Goal: Book appointment/travel/reservation

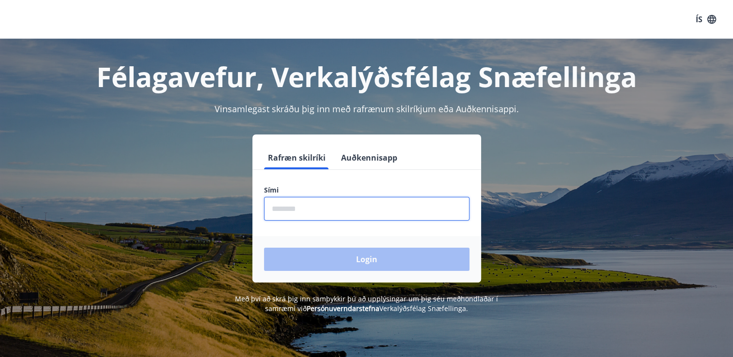
click at [304, 206] on input "phone" at bounding box center [366, 209] width 205 height 24
type input "********"
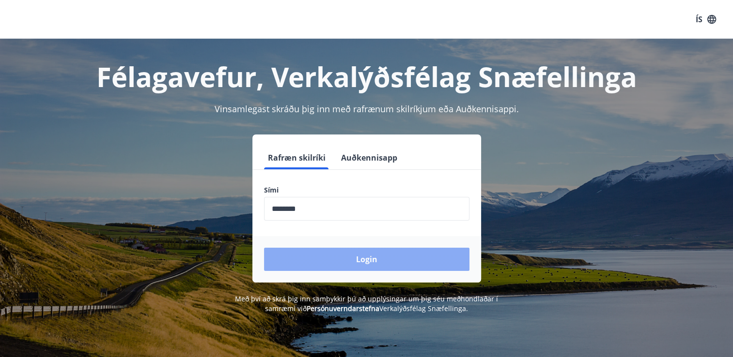
click at [349, 259] on button "Login" at bounding box center [366, 259] width 205 height 23
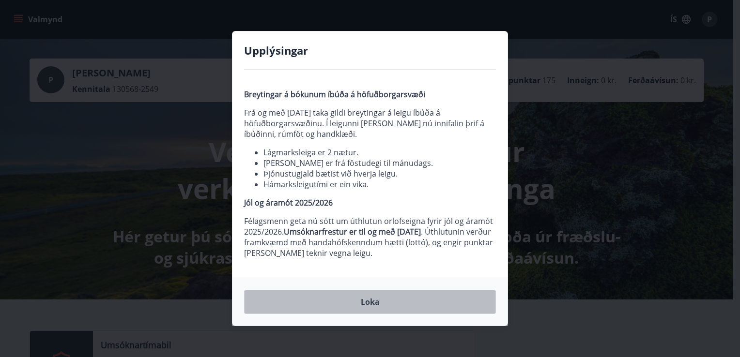
click at [380, 302] on button "Loka" at bounding box center [370, 302] width 252 height 24
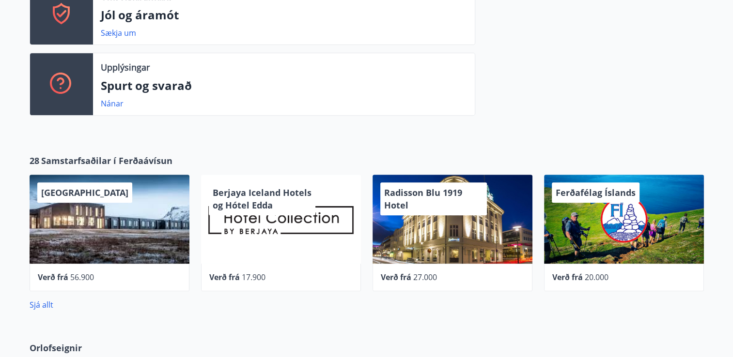
scroll to position [368, 0]
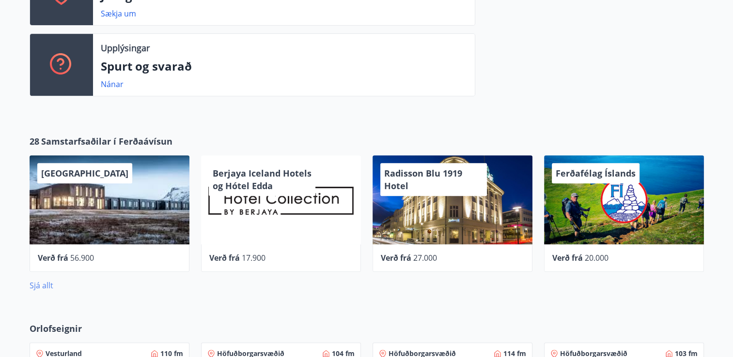
click at [43, 286] on link "Sjá allt" at bounding box center [42, 285] width 24 height 11
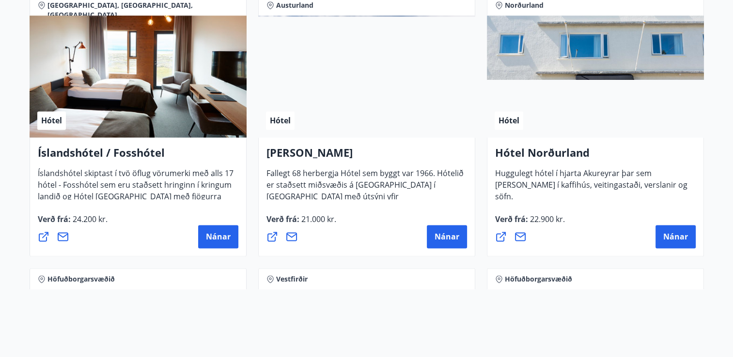
scroll to position [1270, 0]
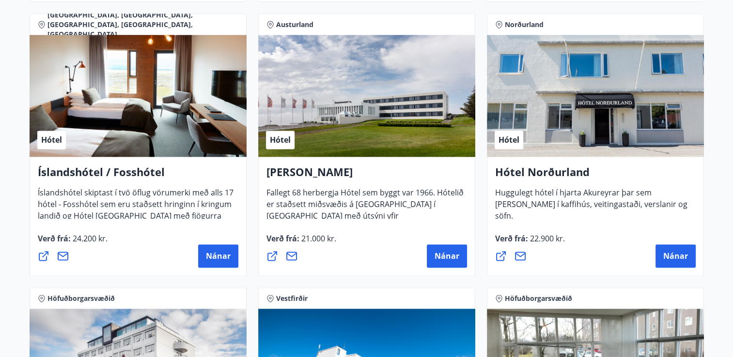
click at [149, 90] on div "Hótel" at bounding box center [138, 96] width 217 height 122
click at [210, 251] on span "Nánar" at bounding box center [218, 256] width 25 height 11
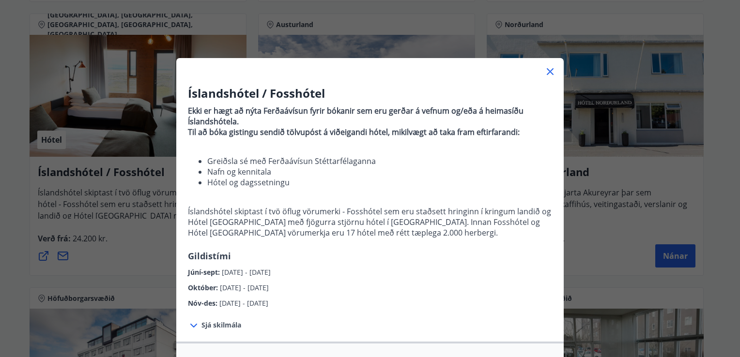
click at [548, 66] on icon at bounding box center [550, 72] width 12 height 12
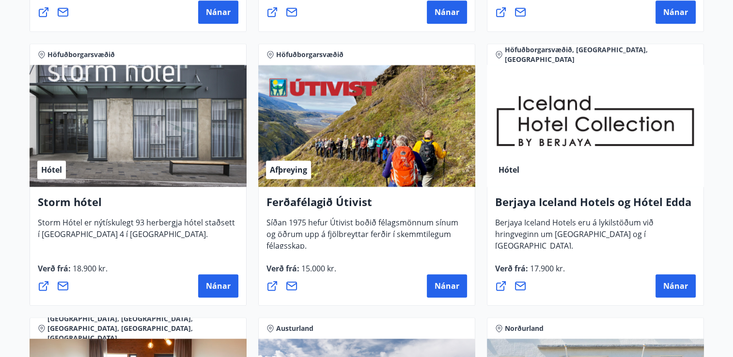
scroll to position [979, 0]
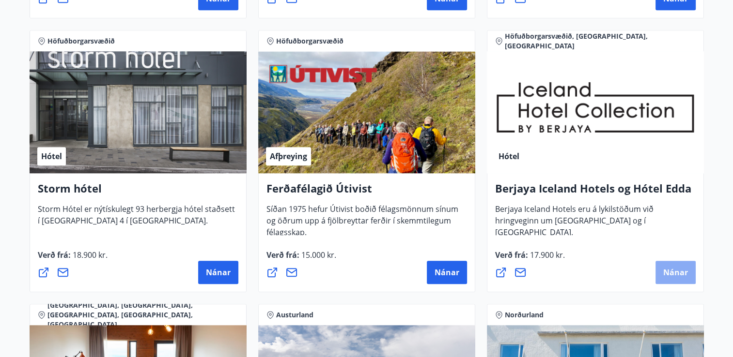
click at [684, 279] on button "Nánar" at bounding box center [675, 272] width 40 height 23
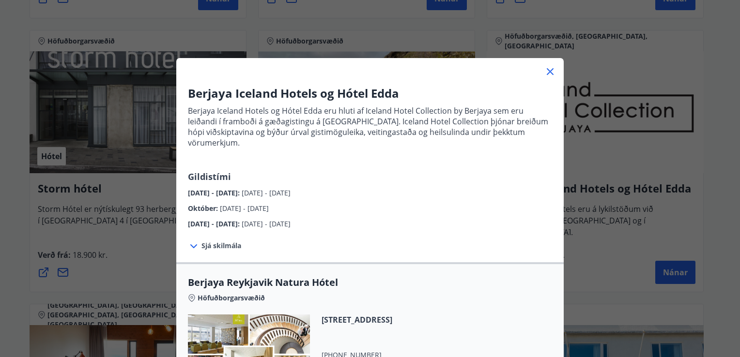
click at [188, 241] on icon at bounding box center [194, 247] width 12 height 12
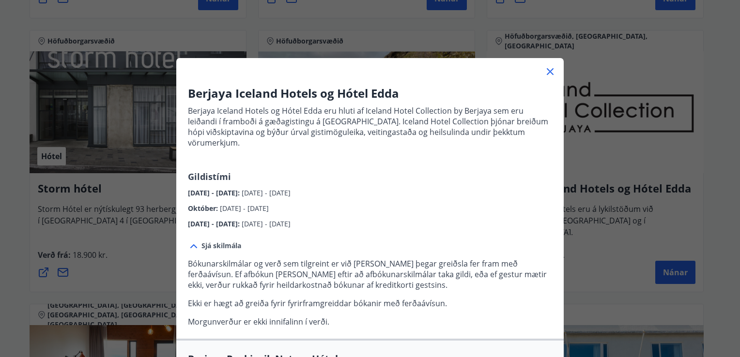
click at [546, 70] on icon at bounding box center [550, 72] width 12 height 12
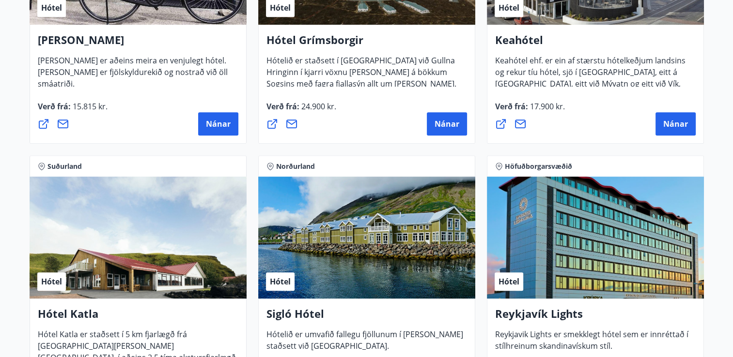
scroll to position [471, 0]
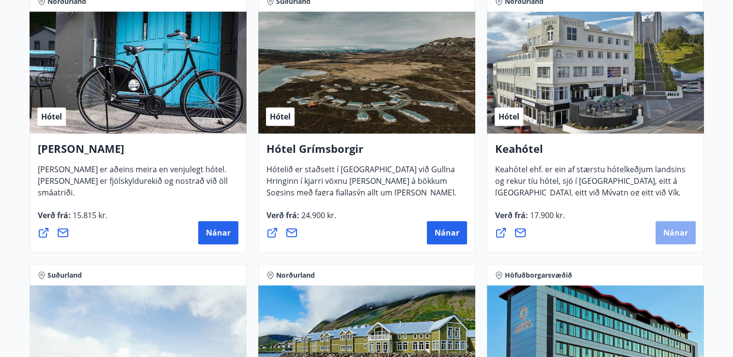
click at [668, 226] on button "Nánar" at bounding box center [675, 232] width 40 height 23
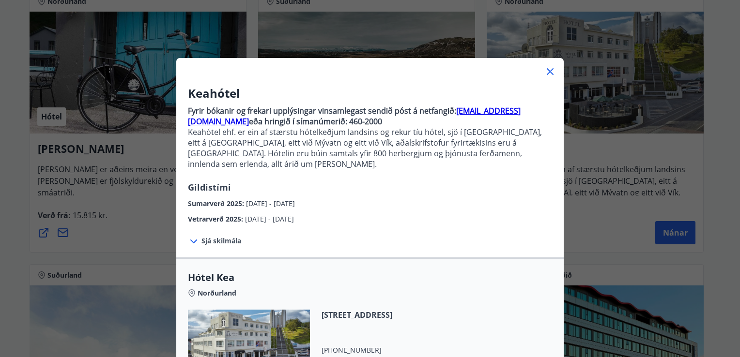
click at [223, 236] on span "Sjá skilmála" at bounding box center [222, 241] width 40 height 10
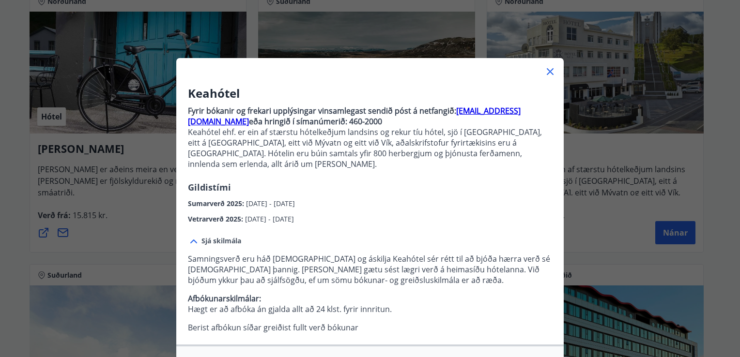
click at [550, 71] on icon at bounding box center [550, 71] width 1 height 1
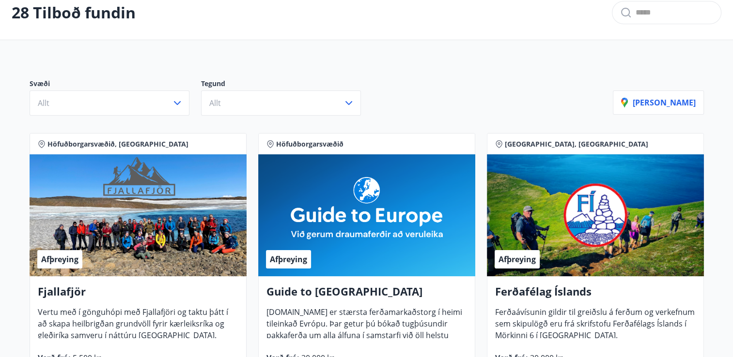
scroll to position [0, 0]
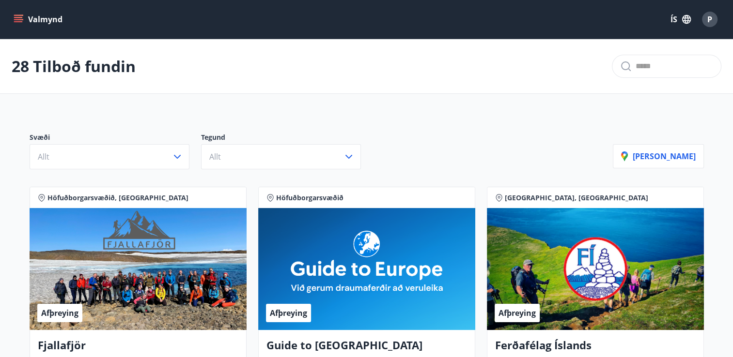
click at [39, 20] on button "Valmynd" at bounding box center [39, 19] width 55 height 17
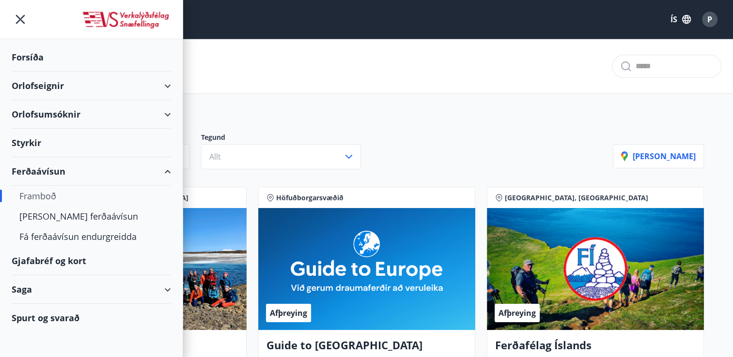
click at [169, 168] on div "Ferðaávísun" at bounding box center [91, 171] width 159 height 29
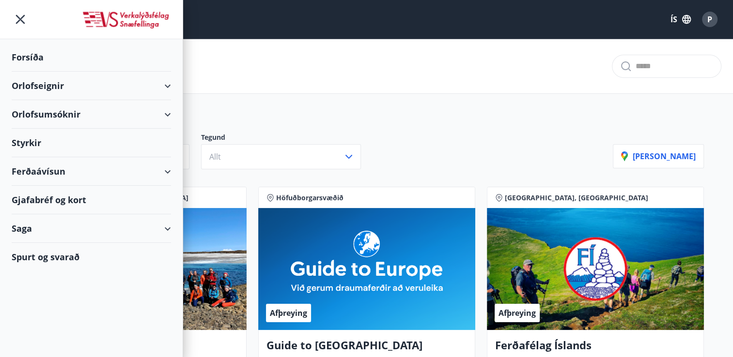
click at [19, 225] on div "Saga" at bounding box center [91, 229] width 159 height 29
click at [168, 171] on div "Ferðaávísun" at bounding box center [91, 171] width 159 height 29
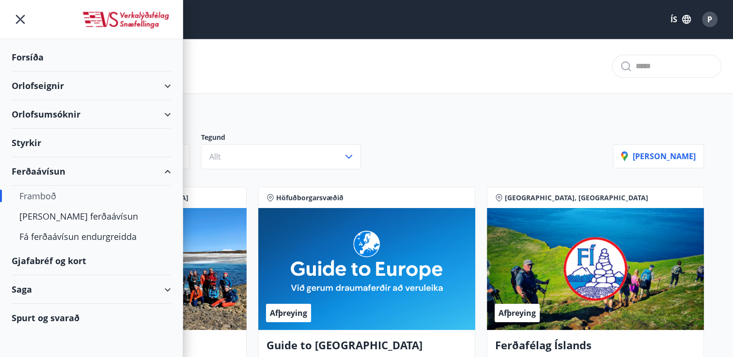
click at [168, 171] on div "Ferðaávísun" at bounding box center [91, 171] width 159 height 29
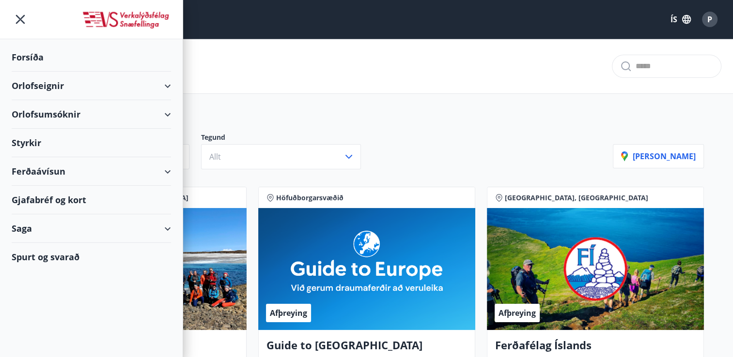
click at [165, 112] on div "Orlofsumsóknir" at bounding box center [91, 114] width 159 height 29
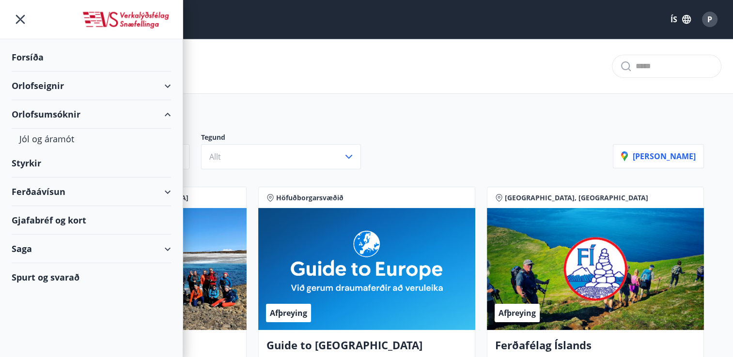
click at [165, 112] on div "Orlofsumsóknir" at bounding box center [91, 114] width 159 height 29
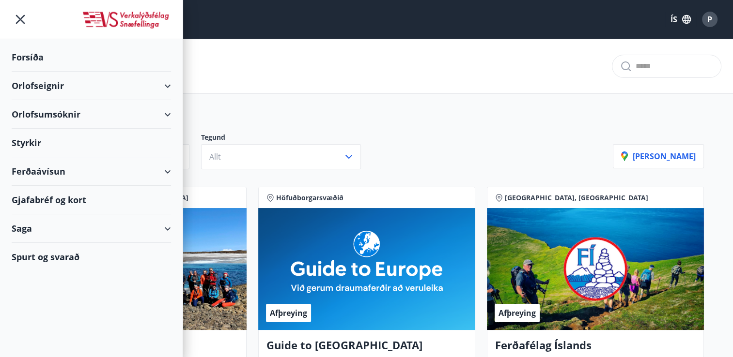
click at [167, 86] on div "Orlofseignir" at bounding box center [91, 86] width 159 height 29
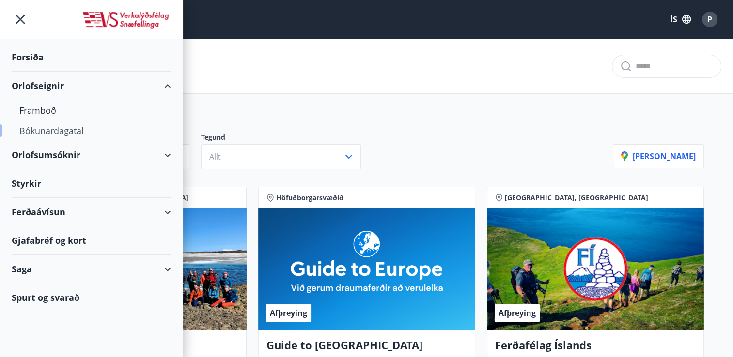
click at [58, 130] on div "Bókunardagatal" at bounding box center [91, 131] width 144 height 20
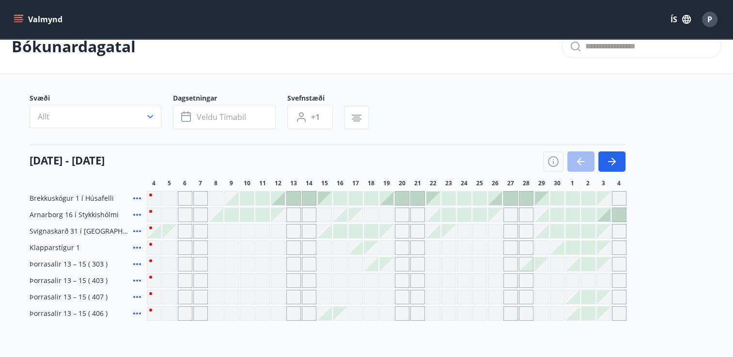
scroll to position [39, 0]
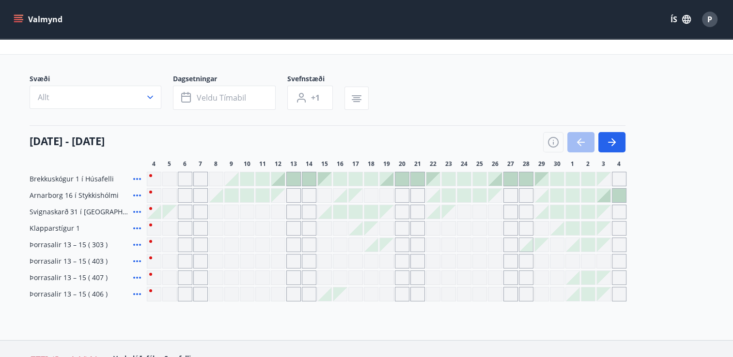
click at [188, 225] on div "Gráir dagar eru ekki bókanlegir" at bounding box center [185, 228] width 15 height 15
click at [569, 213] on div at bounding box center [573, 212] width 14 height 14
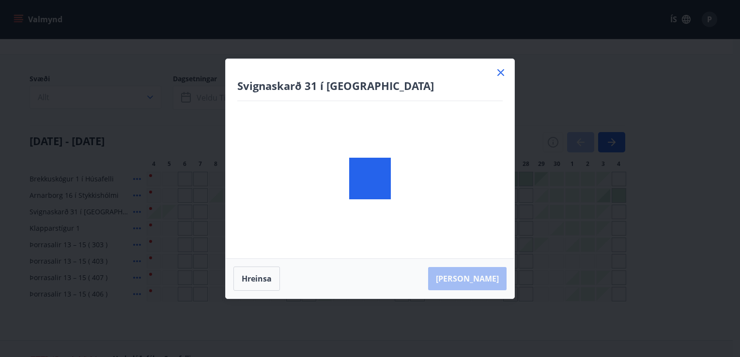
click at [569, 213] on body "Valmynd ÍS P Bókunardagatal Svæði Allt Dagsetningar Veldu tímabil Svefnstæði +1…" at bounding box center [370, 190] width 740 height 459
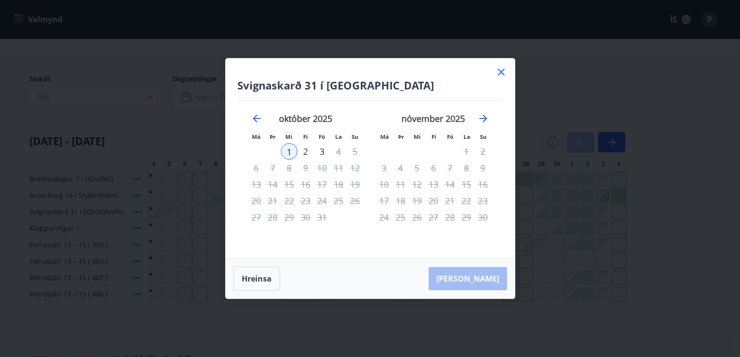
click at [503, 71] on icon at bounding box center [501, 72] width 7 height 7
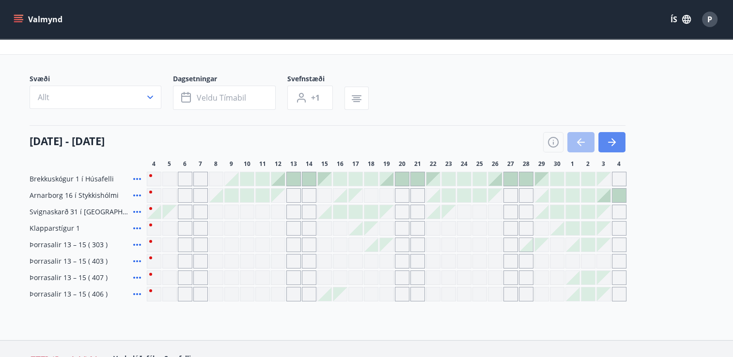
click at [610, 139] on icon "button" at bounding box center [612, 143] width 12 height 12
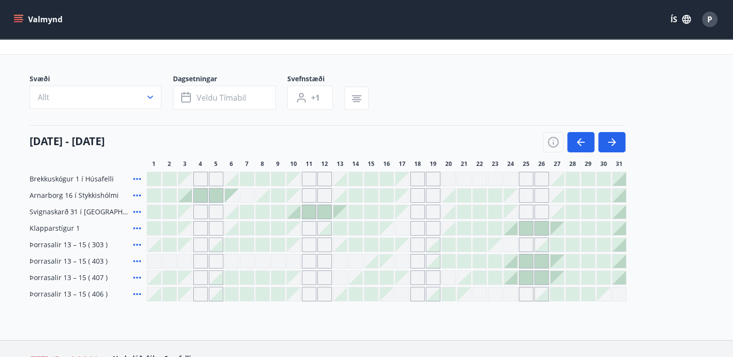
click at [512, 228] on div at bounding box center [511, 229] width 14 height 14
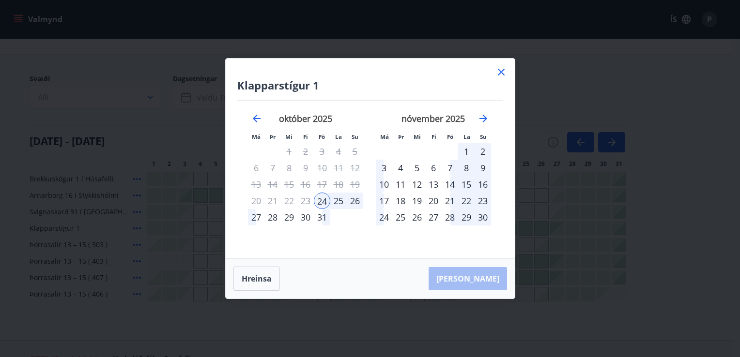
click at [339, 204] on div "25" at bounding box center [338, 201] width 16 height 16
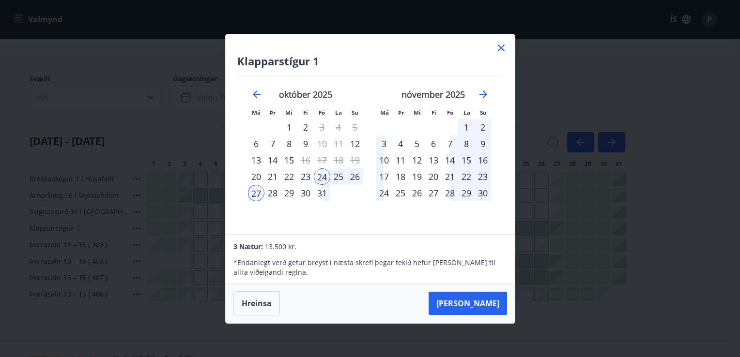
click at [335, 173] on div "25" at bounding box center [338, 177] width 16 height 16
click at [254, 302] on button "Hreinsa" at bounding box center [256, 304] width 47 height 24
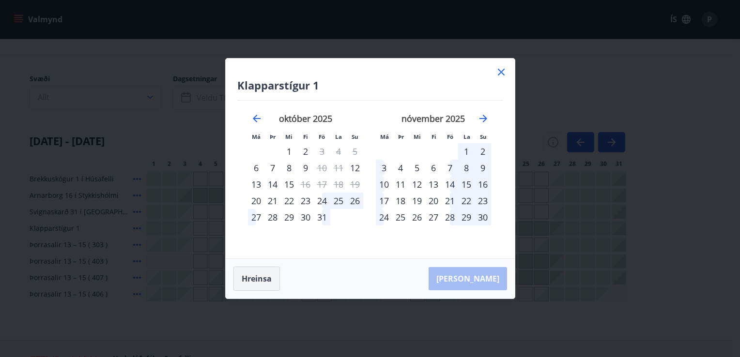
click at [254, 302] on div "Klapparstígur 1 Má Þr Mi Fi Fö La Su Má Þr Mi Fi Fö La Su [DATE] 1 2 3 4 5 6 7 …" at bounding box center [370, 178] width 740 height 357
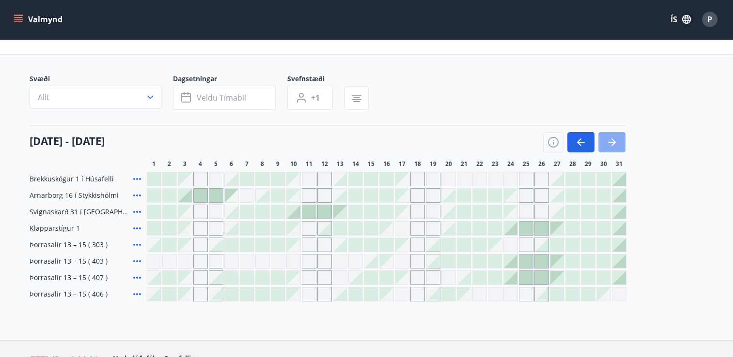
click at [616, 144] on icon "button" at bounding box center [612, 143] width 12 height 12
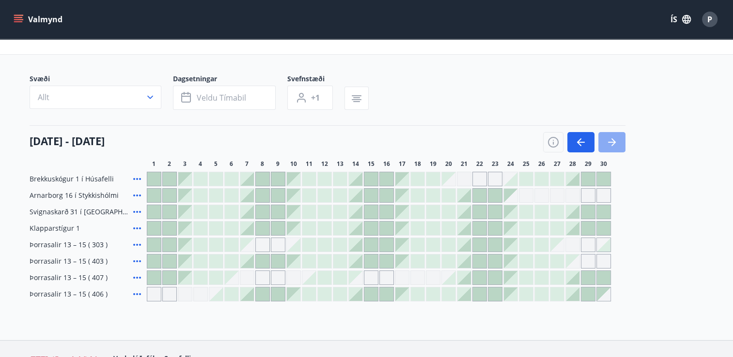
click at [616, 144] on icon "button" at bounding box center [612, 143] width 12 height 12
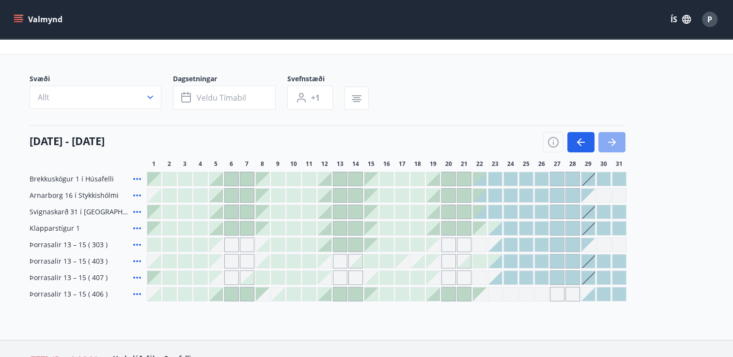
click at [616, 144] on icon "button" at bounding box center [612, 143] width 12 height 12
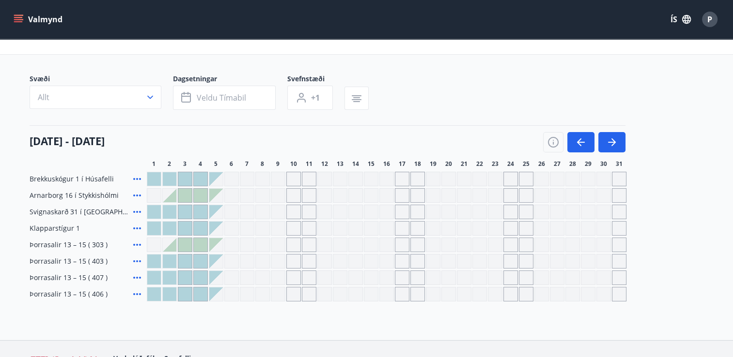
click at [169, 229] on div at bounding box center [170, 229] width 14 height 14
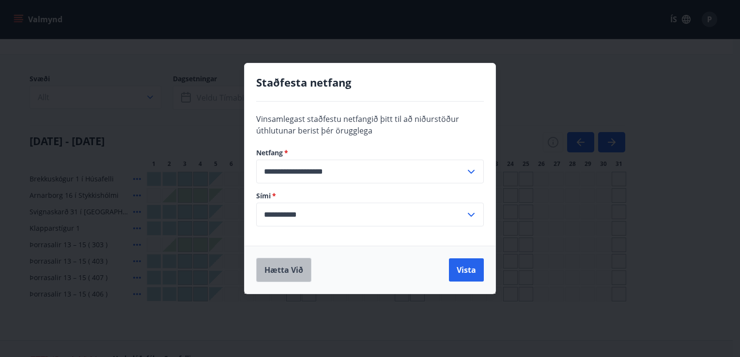
click at [288, 274] on button "Hætta við" at bounding box center [283, 270] width 55 height 24
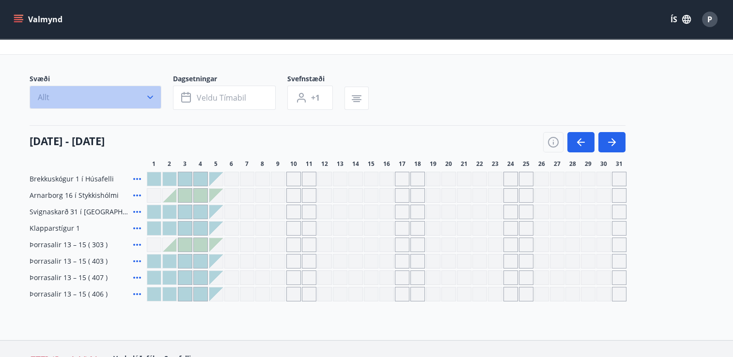
click at [147, 96] on icon "button" at bounding box center [150, 98] width 10 height 10
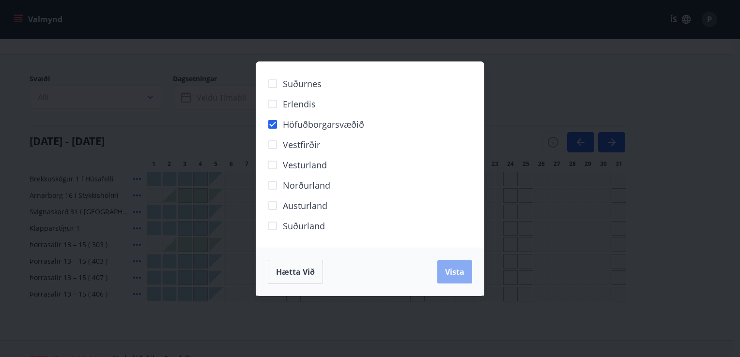
click at [450, 276] on span "Vista" at bounding box center [454, 272] width 19 height 11
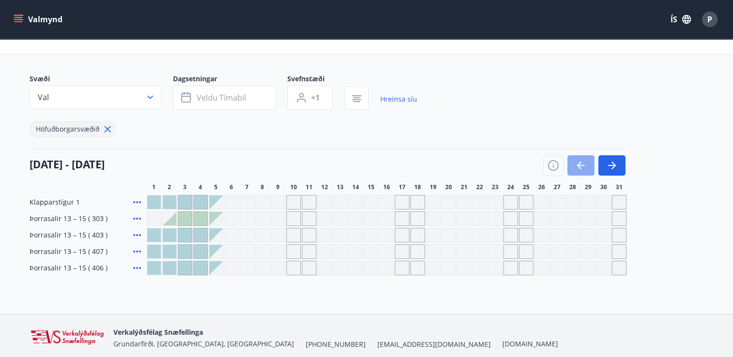
click at [576, 162] on icon "button" at bounding box center [581, 166] width 12 height 12
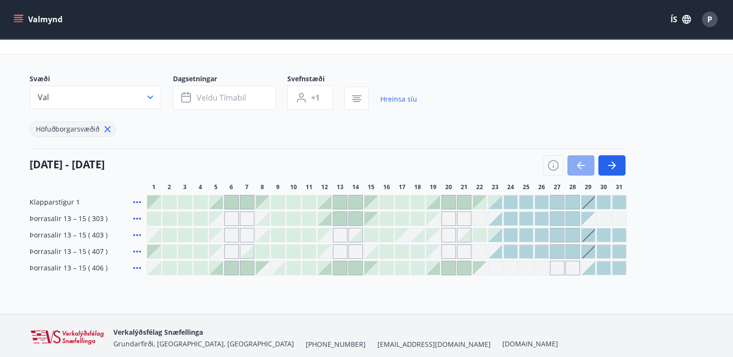
click at [576, 162] on icon "button" at bounding box center [581, 166] width 12 height 12
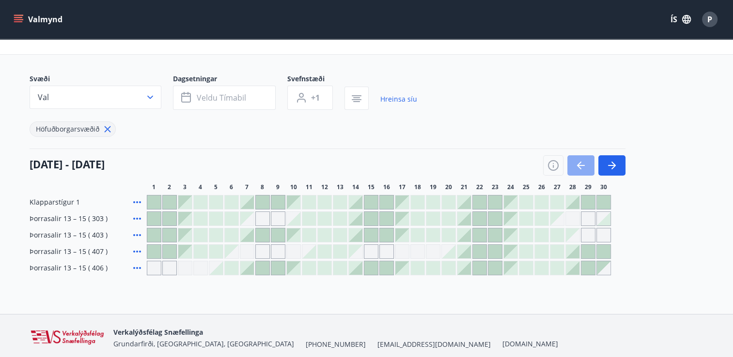
click at [576, 162] on icon "button" at bounding box center [581, 166] width 12 height 12
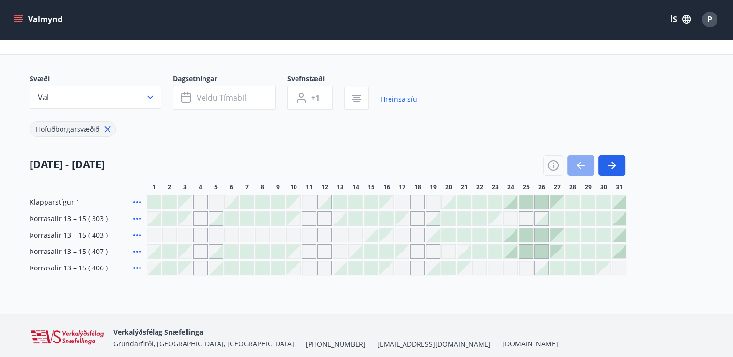
click at [576, 162] on icon "button" at bounding box center [581, 166] width 12 height 12
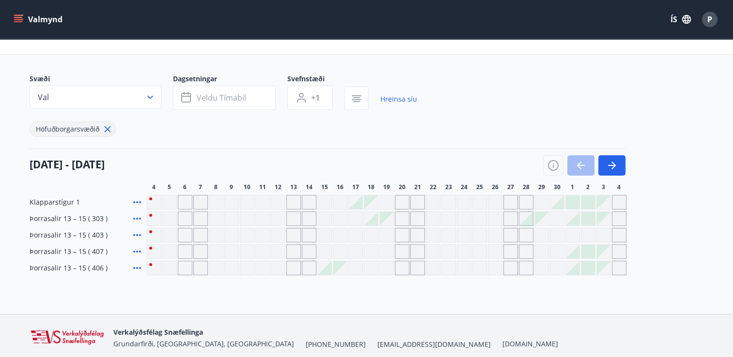
click at [358, 201] on div at bounding box center [356, 203] width 14 height 14
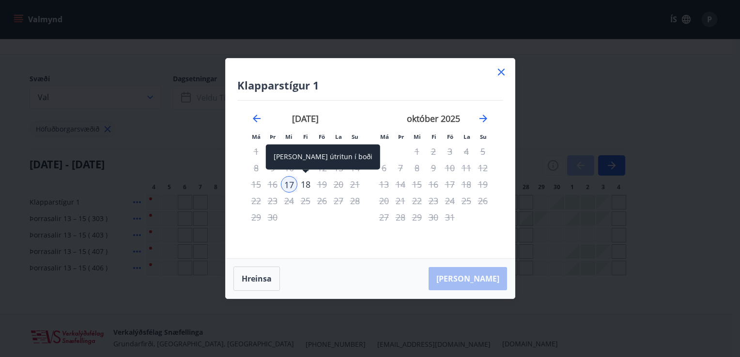
click at [305, 183] on div "18" at bounding box center [305, 184] width 16 height 16
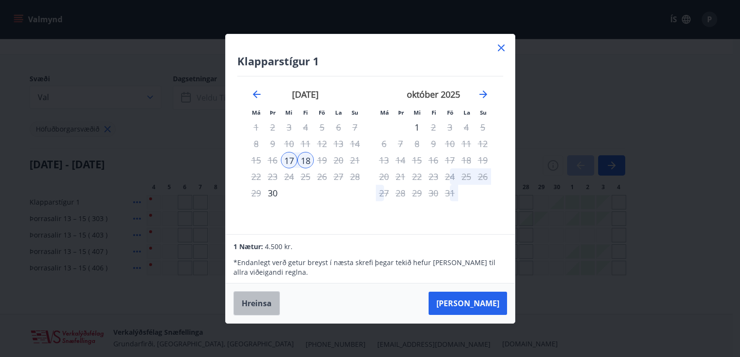
click at [260, 305] on button "Hreinsa" at bounding box center [256, 304] width 47 height 24
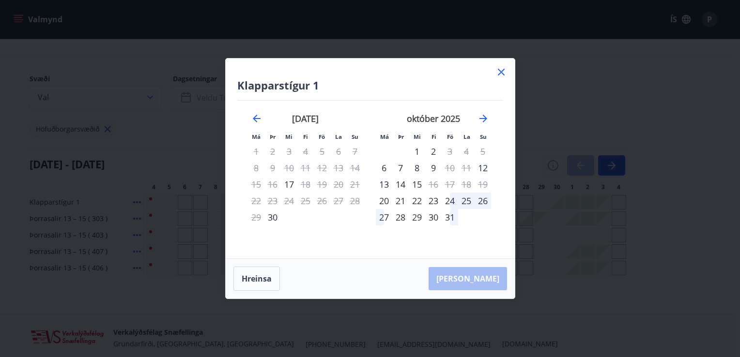
click at [448, 202] on div "24" at bounding box center [450, 201] width 16 height 16
click at [465, 200] on div "25" at bounding box center [466, 201] width 16 height 16
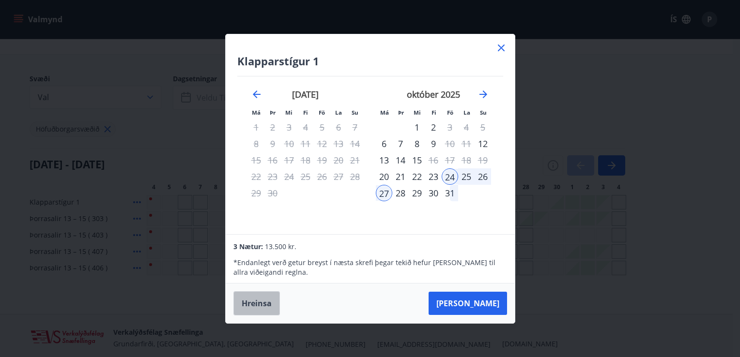
click at [252, 304] on button "Hreinsa" at bounding box center [256, 304] width 47 height 24
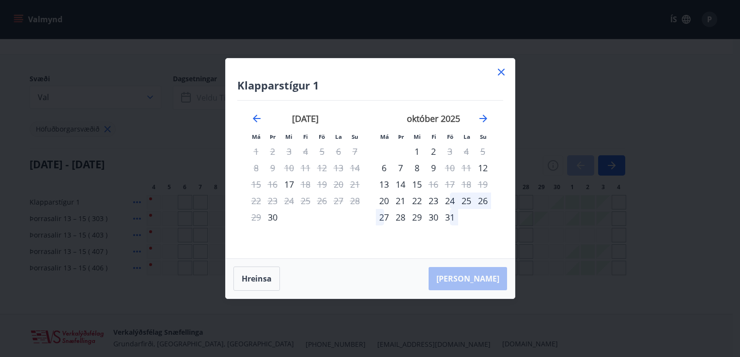
click at [499, 74] on icon at bounding box center [501, 72] width 7 height 7
